Goal: Go to known website: Access a specific website the user already knows

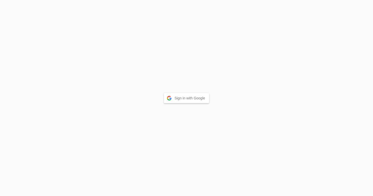
click at [186, 99] on button "Sign in with Google" at bounding box center [186, 98] width 45 height 10
